Goal: Transaction & Acquisition: Download file/media

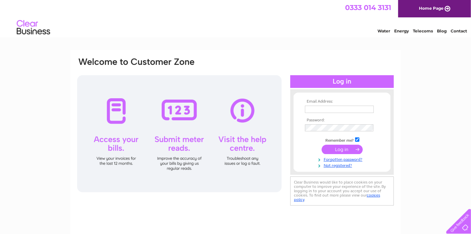
type input "Jennifer.burns@mitiecc.com"
click at [339, 149] on input "submit" at bounding box center [342, 149] width 41 height 9
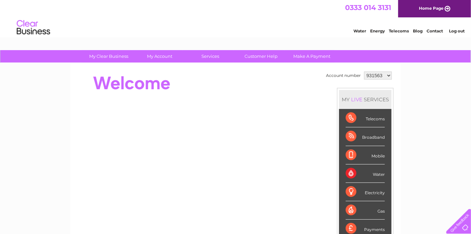
click at [387, 75] on select "931563 1139363" at bounding box center [378, 75] width 28 height 8
select select "1139363"
click at [364, 71] on select "931563 1139363" at bounding box center [378, 75] width 28 height 8
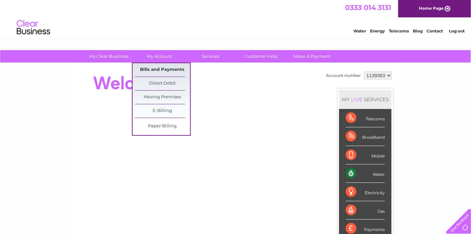
click at [155, 67] on link "Bills and Payments" at bounding box center [162, 69] width 55 height 13
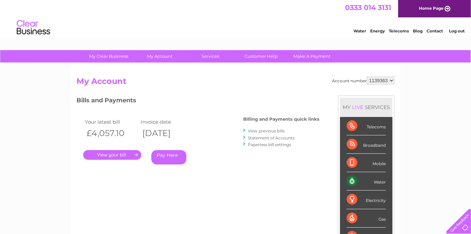
click at [123, 154] on link "." at bounding box center [112, 155] width 58 height 10
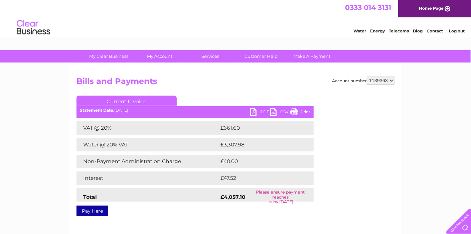
click at [255, 112] on link "PDF" at bounding box center [260, 113] width 20 height 10
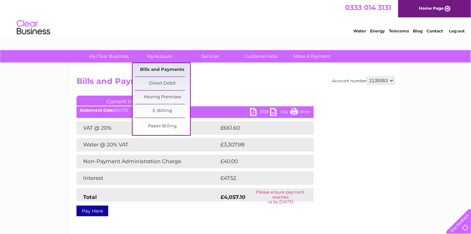
click at [161, 68] on link "Bills and Payments" at bounding box center [162, 69] width 55 height 13
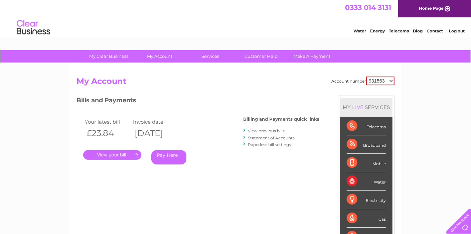
click at [257, 130] on link "View previous bills" at bounding box center [266, 130] width 37 height 5
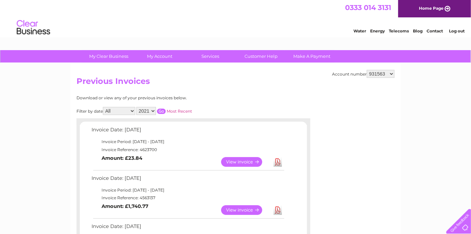
click at [393, 72] on select "931563 1139363" at bounding box center [381, 74] width 28 height 8
select select "1139363"
click at [368, 70] on select "931563 1139363" at bounding box center [381, 74] width 28 height 8
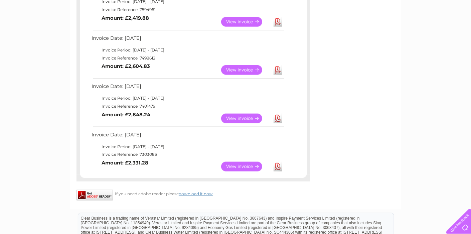
scroll to position [401, 0]
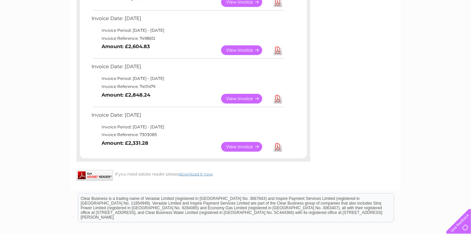
click at [277, 147] on link "Download" at bounding box center [278, 147] width 8 height 10
click at [252, 98] on link "View" at bounding box center [245, 99] width 49 height 10
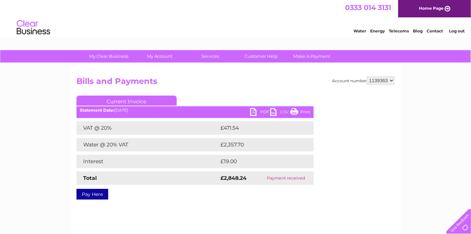
click at [260, 112] on link "PDF" at bounding box center [260, 113] width 20 height 10
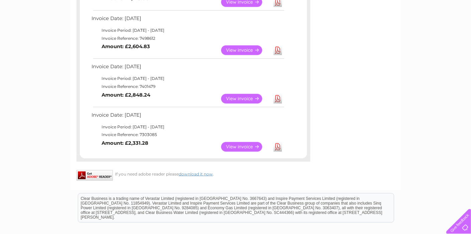
click at [238, 95] on link "View" at bounding box center [245, 99] width 49 height 10
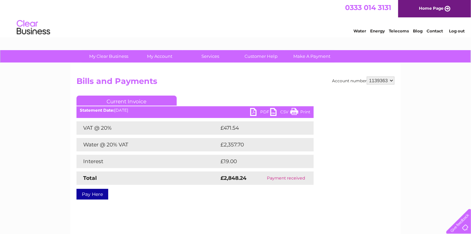
click at [260, 112] on link "PDF" at bounding box center [260, 113] width 20 height 10
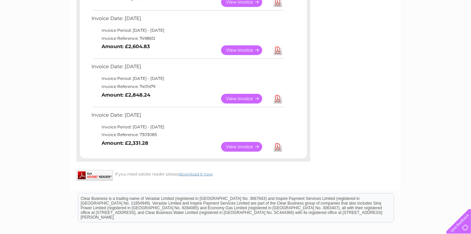
click at [278, 48] on link "Download" at bounding box center [278, 50] width 8 height 10
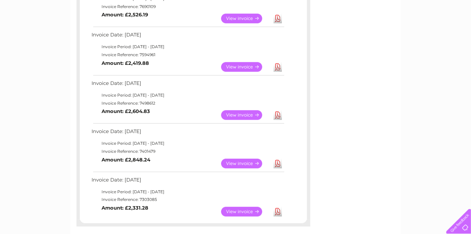
scroll to position [334, 0]
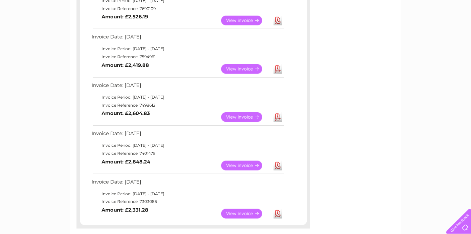
click at [278, 67] on link "Download" at bounding box center [278, 69] width 8 height 10
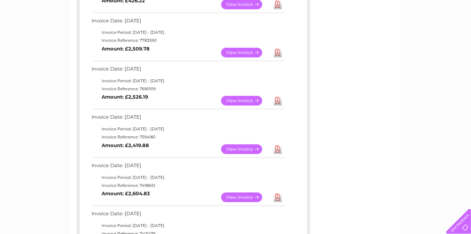
scroll to position [233, 0]
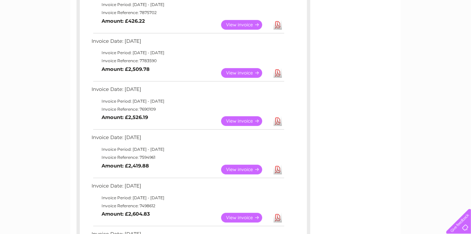
click at [276, 120] on link "Download" at bounding box center [278, 121] width 8 height 10
click at [277, 70] on link "Download" at bounding box center [278, 73] width 8 height 10
click at [277, 23] on link "Download" at bounding box center [278, 25] width 8 height 10
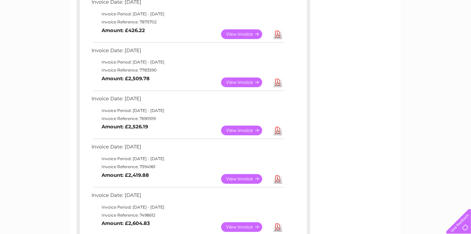
scroll to position [167, 0]
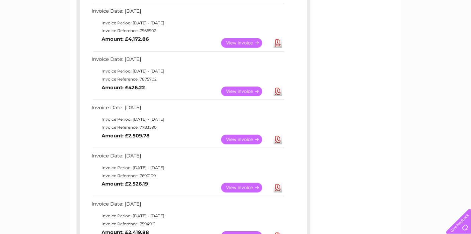
click at [279, 42] on link "Download" at bounding box center [278, 43] width 8 height 10
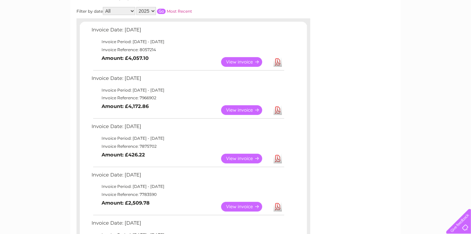
click at [277, 58] on link "Download" at bounding box center [278, 62] width 8 height 10
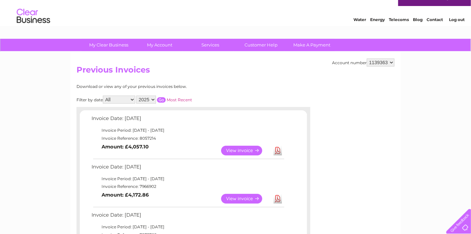
scroll to position [0, 0]
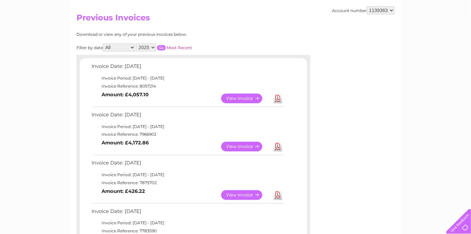
scroll to position [67, 0]
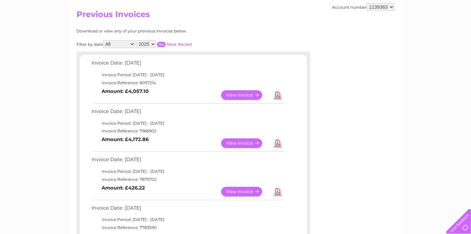
click at [153, 43] on select "2025 2024 2023 2022" at bounding box center [146, 44] width 20 height 8
click at [152, 42] on select "2025 2024 2023 2022" at bounding box center [146, 44] width 20 height 8
select select "2024"
click at [137, 40] on select "2025 2024 2023 2022" at bounding box center [146, 44] width 20 height 8
click at [160, 43] on input "button" at bounding box center [161, 44] width 9 height 5
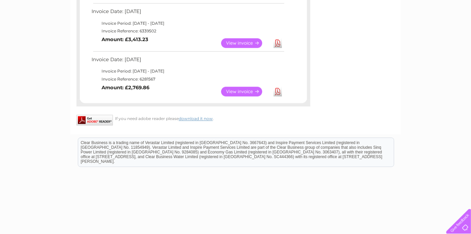
scroll to position [601, 0]
click at [276, 91] on link "Download" at bounding box center [278, 92] width 8 height 10
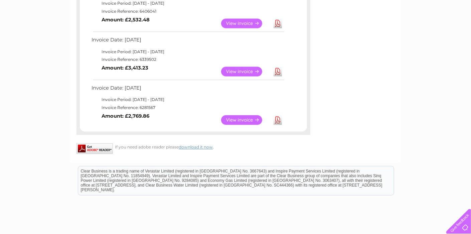
scroll to position [568, 0]
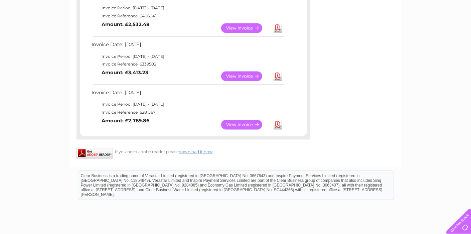
click at [279, 74] on link "Download" at bounding box center [278, 76] width 8 height 10
click at [279, 26] on link "Download" at bounding box center [278, 28] width 8 height 10
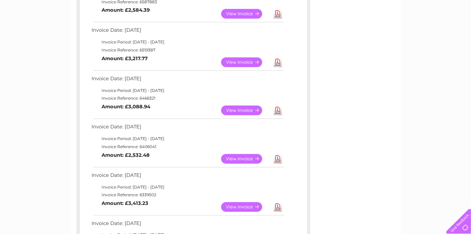
scroll to position [434, 0]
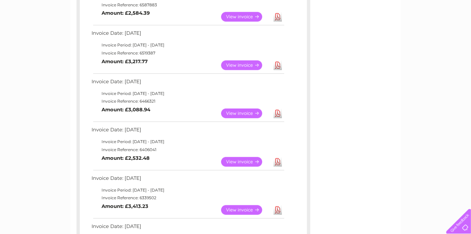
click at [278, 110] on link "Download" at bounding box center [278, 114] width 8 height 10
click at [277, 62] on link "Download" at bounding box center [278, 65] width 8 height 10
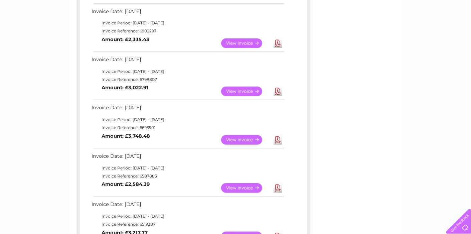
scroll to position [267, 0]
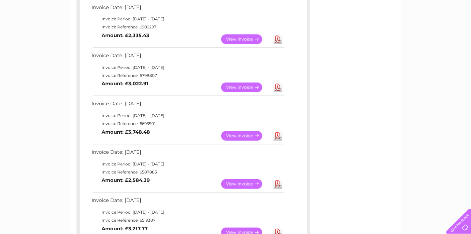
click at [278, 182] on link "Download" at bounding box center [278, 184] width 8 height 10
click at [277, 134] on link "Download" at bounding box center [278, 136] width 8 height 10
click at [276, 86] on link "Download" at bounding box center [278, 88] width 8 height 10
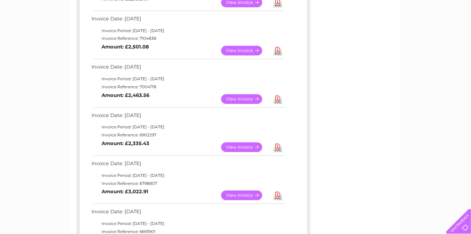
scroll to position [134, 0]
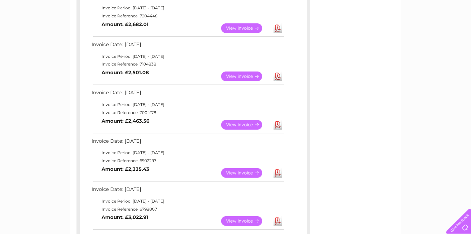
click at [278, 172] on link "Download" at bounding box center [278, 173] width 8 height 10
click at [276, 123] on link "Download" at bounding box center [278, 125] width 8 height 10
click at [279, 74] on link "Download" at bounding box center [278, 76] width 8 height 10
click at [277, 26] on link "Download" at bounding box center [278, 28] width 8 height 10
drag, startPoint x: 446, startPoint y: 49, endPoint x: 446, endPoint y: 16, distance: 33.1
